Goal: Register for event/course

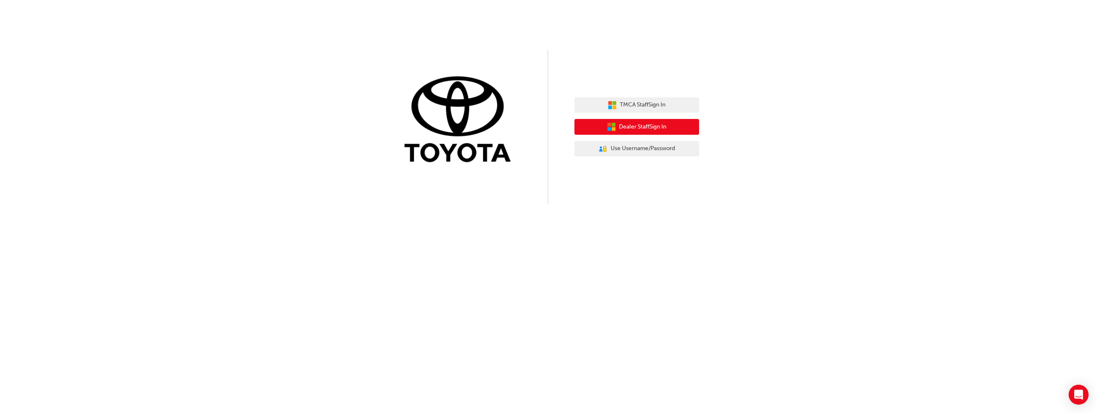
click at [629, 129] on span "Dealer Staff Sign In" at bounding box center [642, 127] width 47 height 10
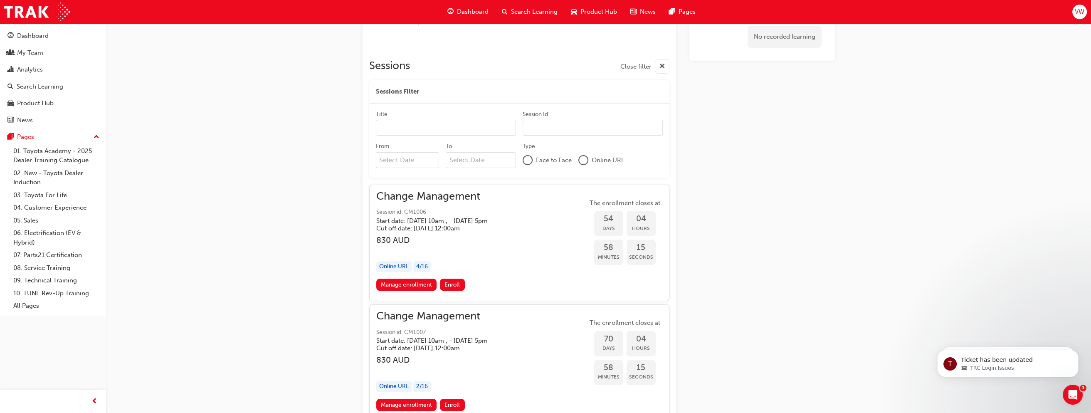
scroll to position [493, 0]
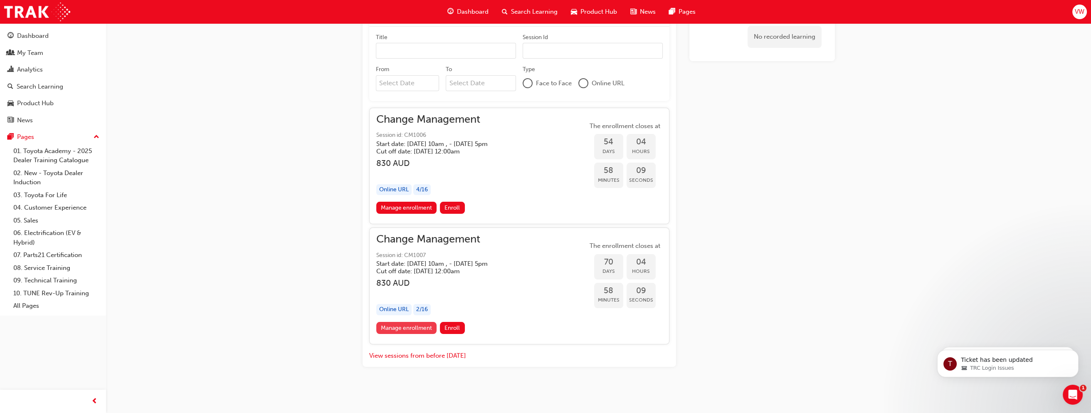
click at [408, 327] on link "Manage enrollment" at bounding box center [406, 328] width 61 height 12
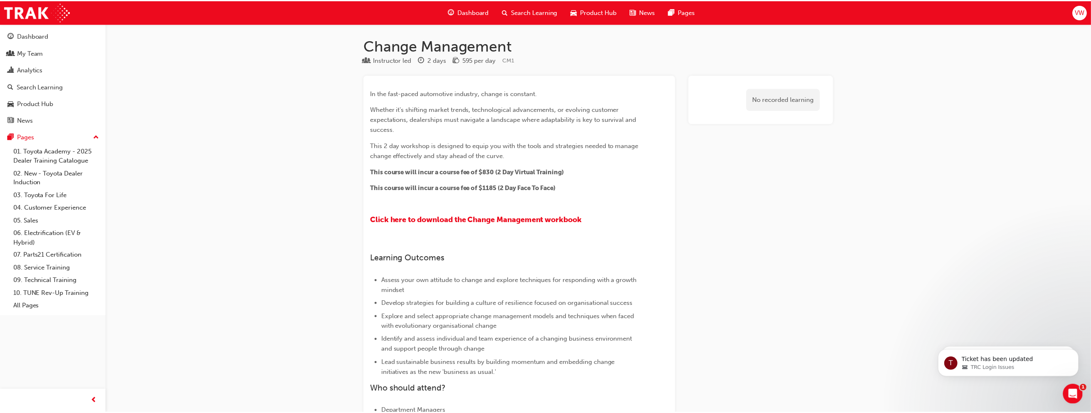
scroll to position [493, 0]
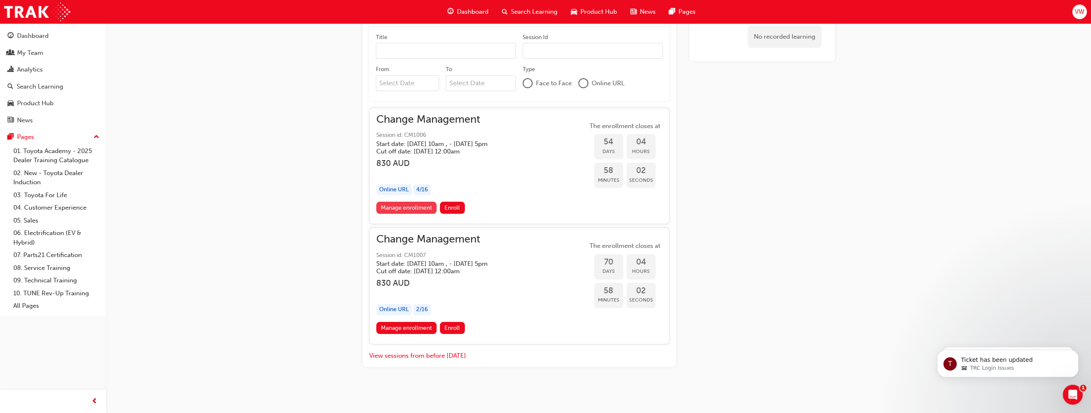
click at [397, 207] on link "Manage enrollment" at bounding box center [406, 208] width 61 height 12
